Goal: Task Accomplishment & Management: Manage account settings

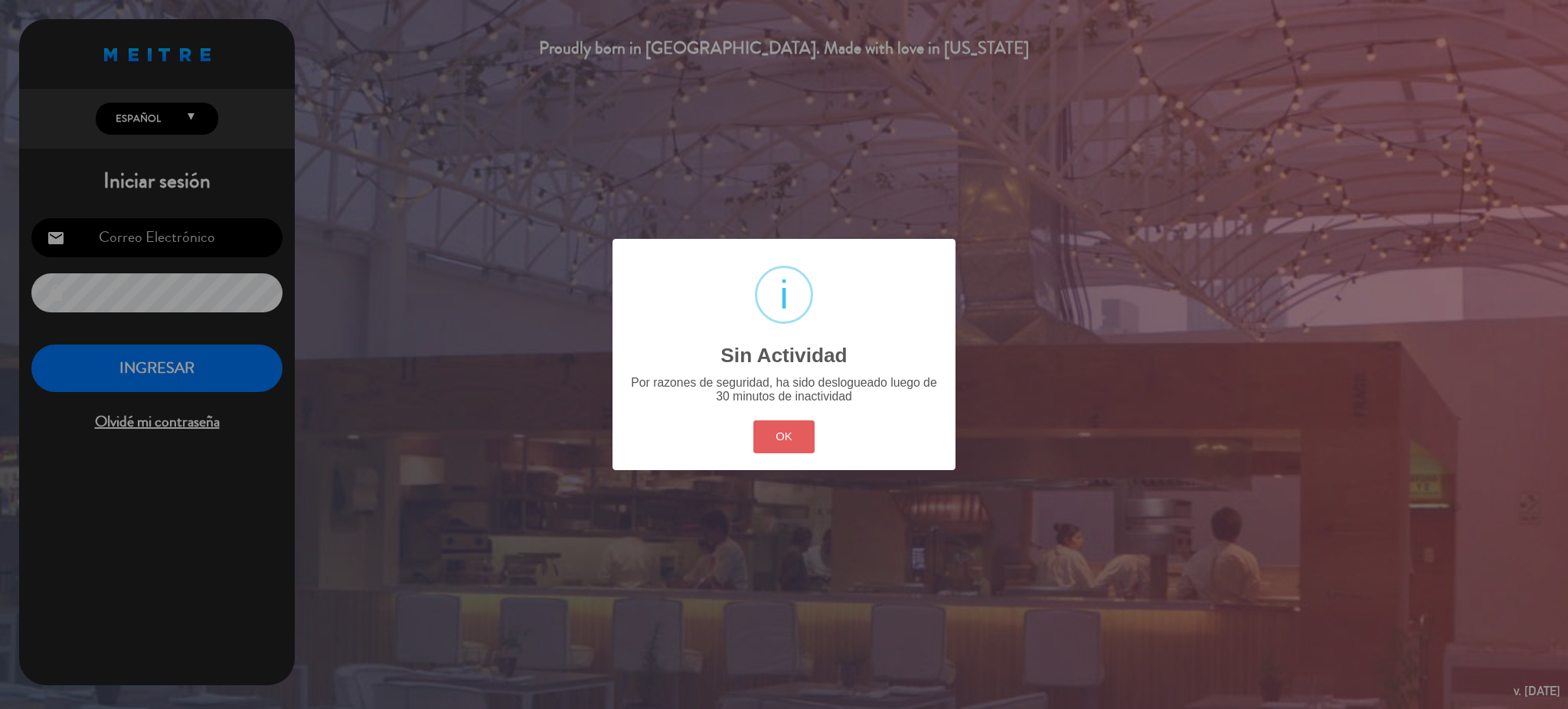
type input "[EMAIL_ADDRESS][DOMAIN_NAME]"
drag, startPoint x: 784, startPoint y: 445, endPoint x: 631, endPoint y: 389, distance: 162.9
click at [784, 440] on button "OK" at bounding box center [784, 436] width 62 height 33
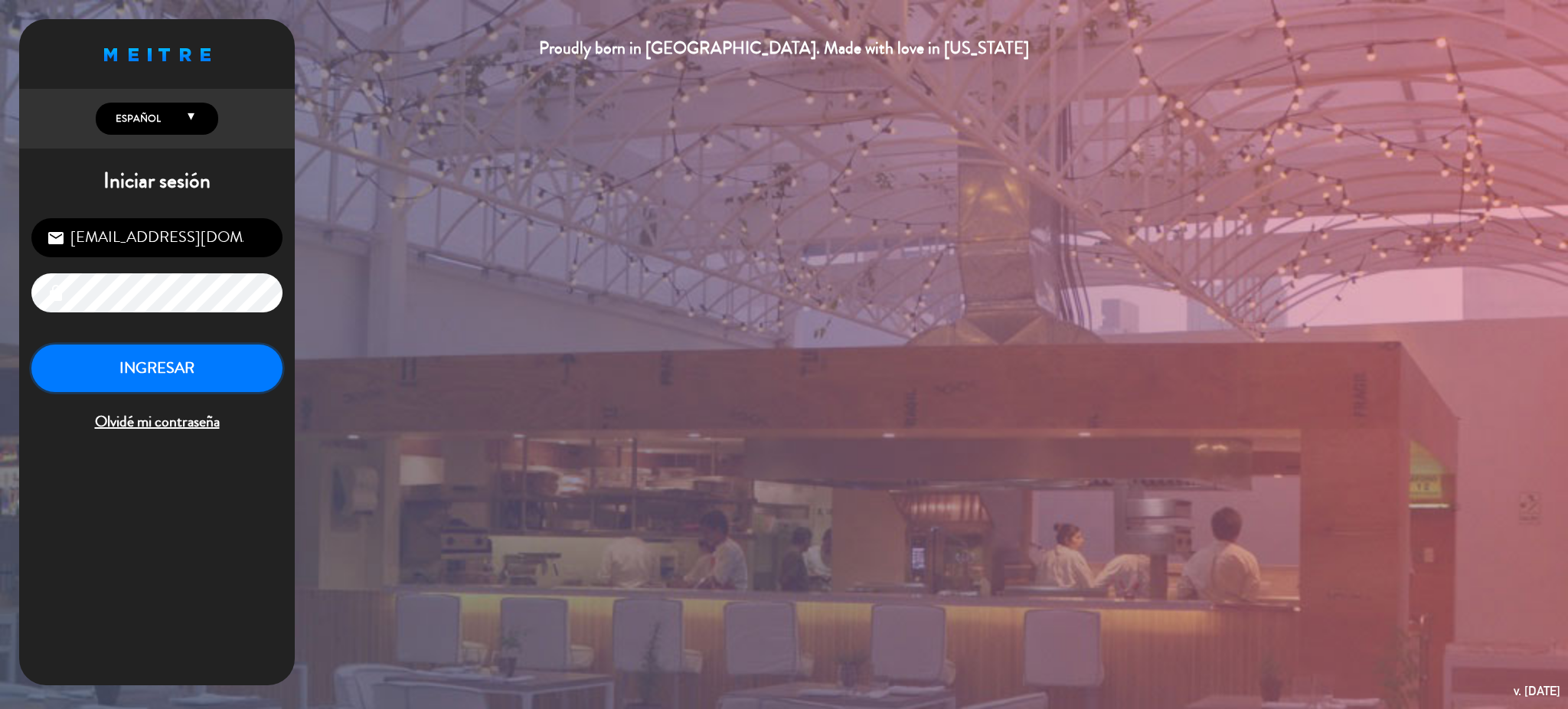
click at [234, 373] on button "INGRESAR" at bounding box center [157, 369] width 251 height 48
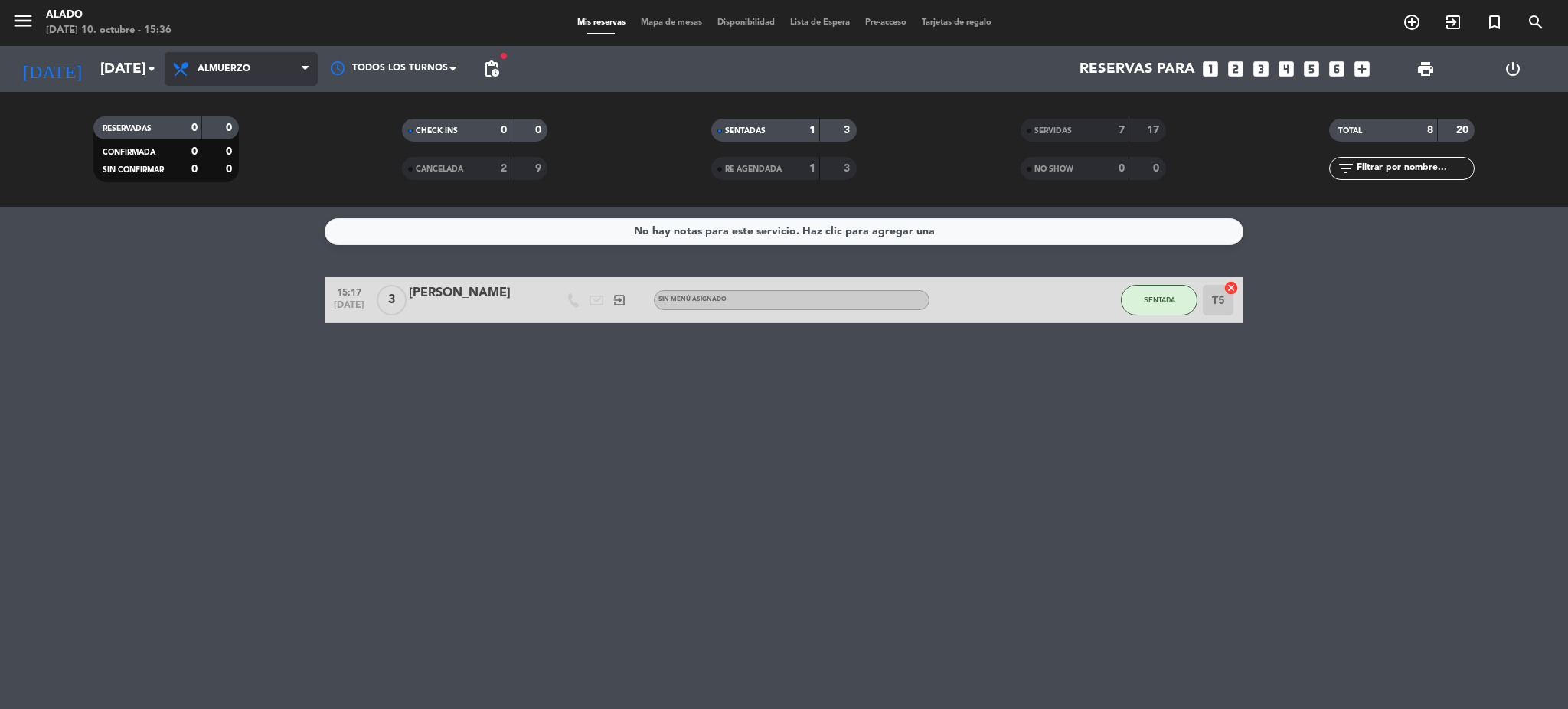
click at [242, 56] on span "Almuerzo" at bounding box center [241, 69] width 153 height 34
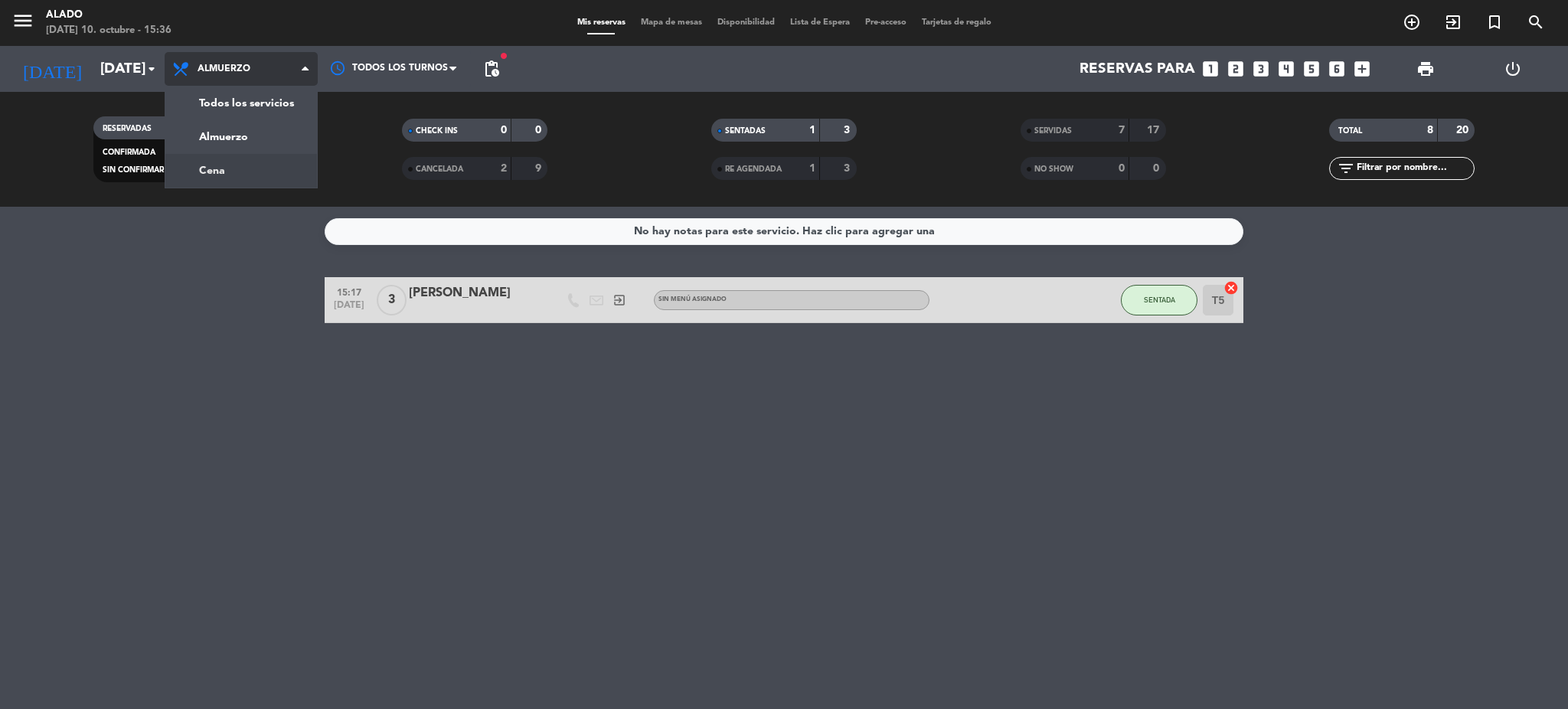
click at [238, 167] on div "menu Alado [DATE] 10. octubre - 15:36 Mis reservas Mapa de mesas Disponibilidad…" at bounding box center [784, 103] width 1568 height 207
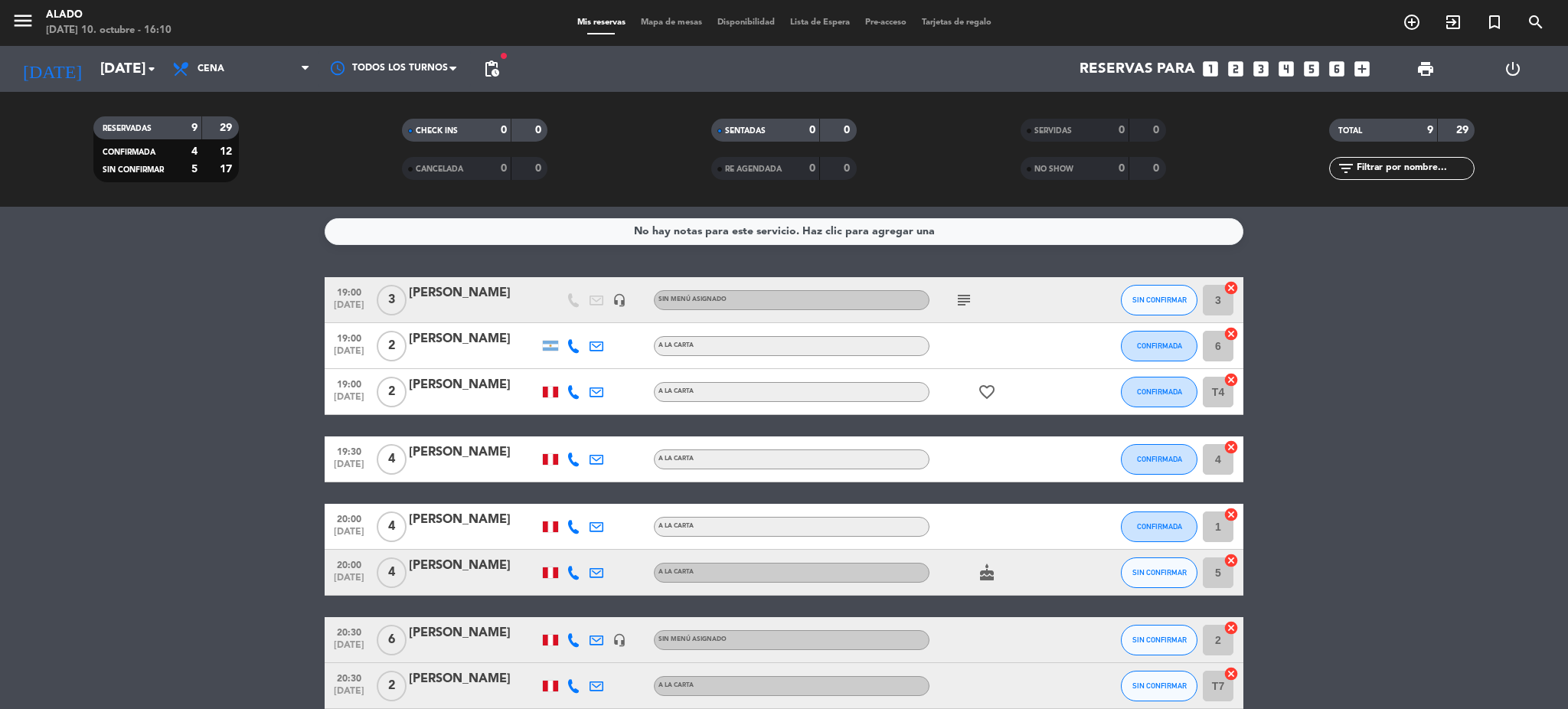
click at [964, 297] on icon "subject" at bounding box center [964, 300] width 19 height 19
click at [1401, 404] on bookings-row "19:00 [DATE] 3 [PERSON_NAME] headset_mic Sin menú asignado subject SIN CONFIRMA…" at bounding box center [784, 517] width 1568 height 478
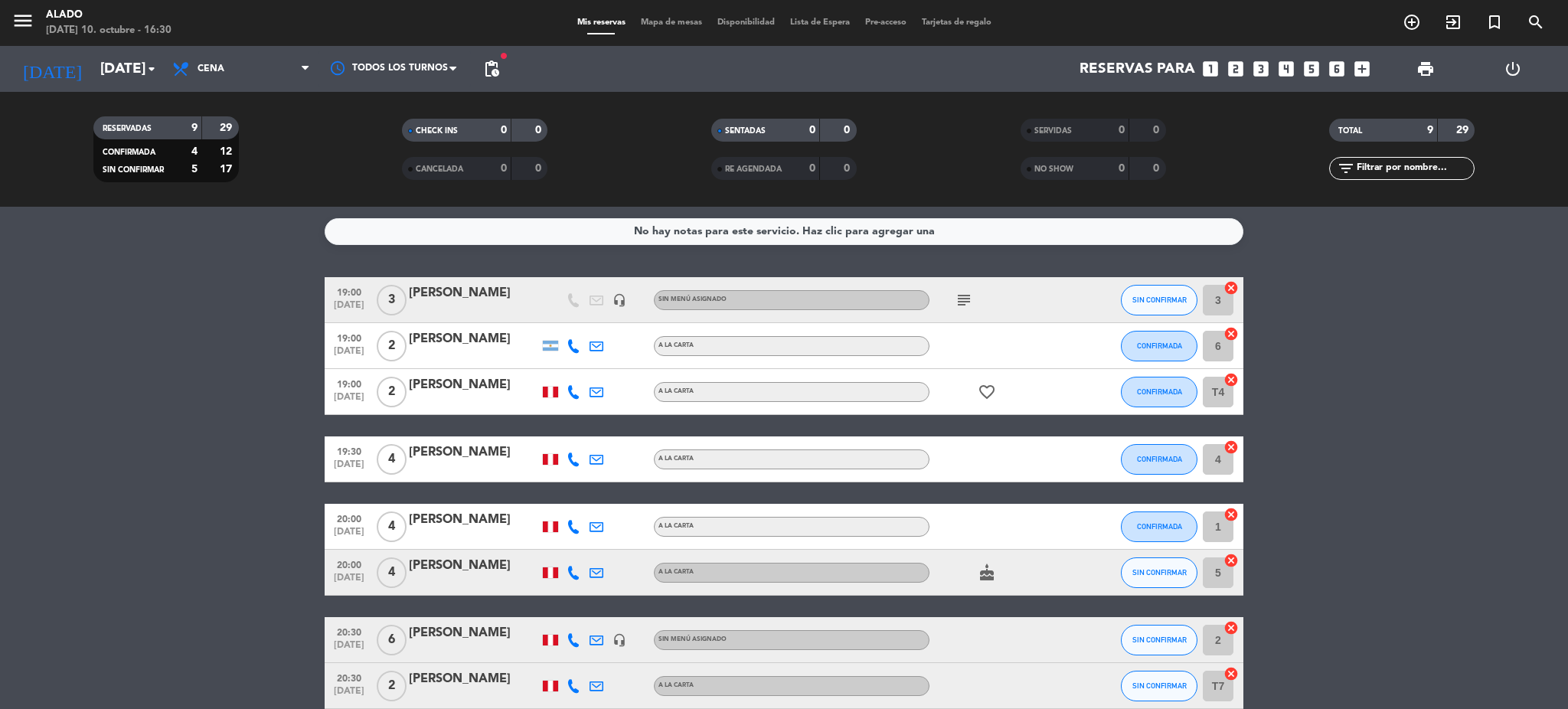
click at [962, 293] on icon "subject" at bounding box center [964, 300] width 19 height 19
click at [962, 295] on icon "subject" at bounding box center [964, 300] width 19 height 19
